Goal: Task Accomplishment & Management: Complete application form

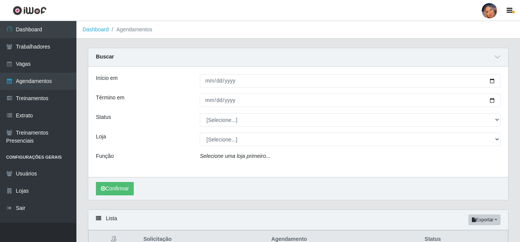
type input "[DATE]"
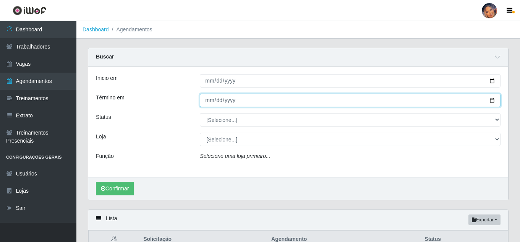
click at [493, 99] on input "Término em" at bounding box center [350, 100] width 301 height 13
type input "[DATE]"
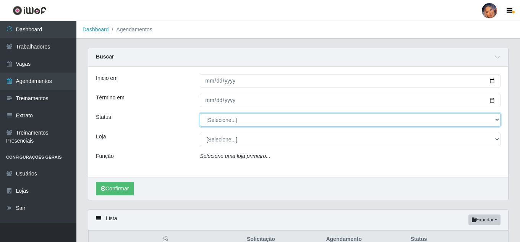
click at [499, 122] on select "[Selecione...] AGENDADO AGUARDANDO LIBERAR EM ANDAMENTO EM REVISÃO FINALIZADO C…" at bounding box center [350, 119] width 301 height 13
select select "AGENDADO"
click at [200, 114] on select "[Selecione...] AGENDADO AGUARDANDO LIBERAR EM ANDAMENTO EM REVISÃO FINALIZADO C…" at bounding box center [350, 119] width 301 height 13
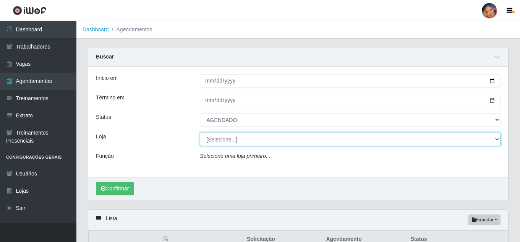
click at [226, 141] on select "[Selecione...] Supermercado Preço Bom" at bounding box center [350, 139] width 301 height 13
select select "169"
click at [200, 133] on select "[Selecione...] Supermercado Preço Bom" at bounding box center [350, 139] width 301 height 13
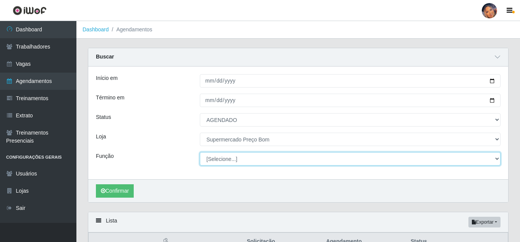
click at [247, 163] on select "[Selecione...] ASG ASG + ASG ++ Balconista Balconista + Balconista ++ Embalador…" at bounding box center [350, 158] width 301 height 13
select select "22"
click at [200, 153] on select "[Selecione...] ASG ASG + ASG ++ Balconista Balconista + Balconista ++ Embalador…" at bounding box center [350, 158] width 301 height 13
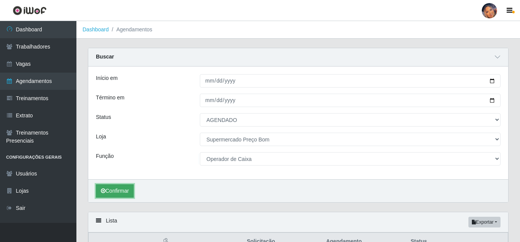
click at [122, 188] on button "Confirmar" at bounding box center [115, 190] width 38 height 13
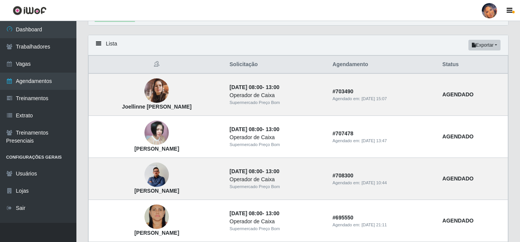
scroll to position [191, 0]
